Goal: Transaction & Acquisition: Purchase product/service

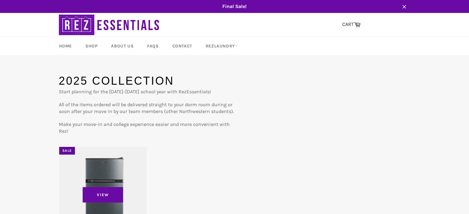
click at [105, 174] on div "View" at bounding box center [103, 200] width 88 height 106
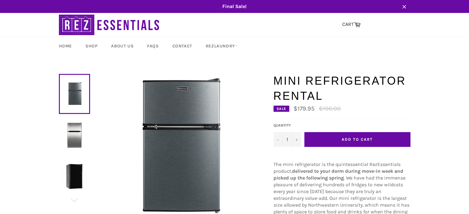
click at [327, 140] on button "Add to Cart" at bounding box center [357, 139] width 106 height 15
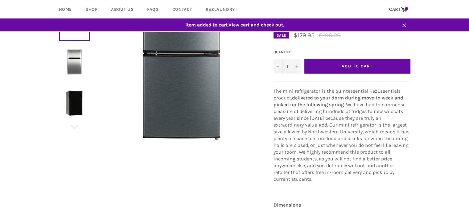
scroll to position [32, 0]
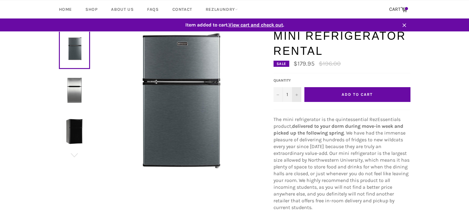
click at [297, 95] on icon "Increase quantity" at bounding box center [296, 95] width 2 height 2
click at [277, 96] on icon "Decrease quantity" at bounding box center [277, 95] width 2 height 2
type input "1"
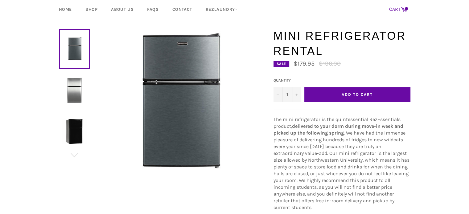
click at [405, 6] on icon at bounding box center [403, 9] width 7 height 7
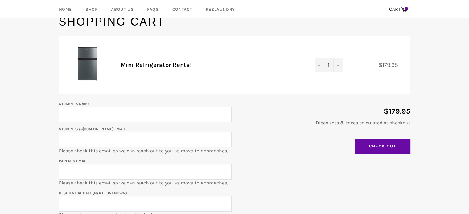
scroll to position [74, 0]
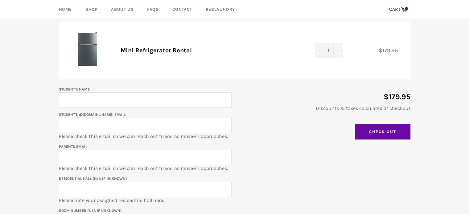
click at [205, 103] on input "Student's Name" at bounding box center [145, 99] width 173 height 15
type input "Stephanie Beresford"
type input "stephanieberesford2028@u.northwestern.edu"
type input "lag5465@yahoo.com"
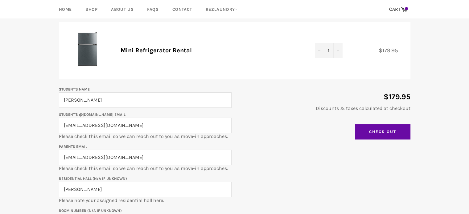
type input "Allison"
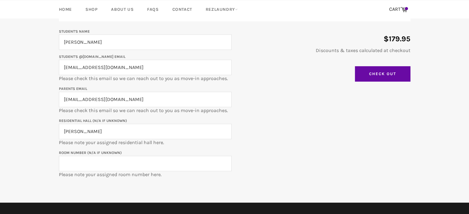
scroll to position [131, 0]
